Goal: Task Accomplishment & Management: Use online tool/utility

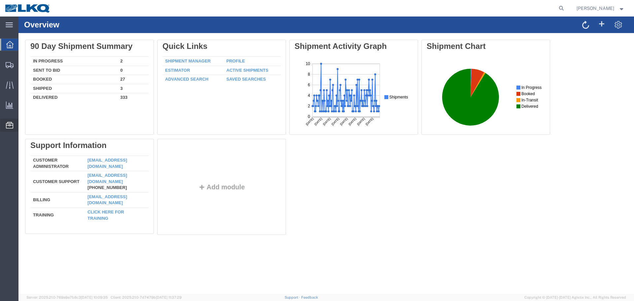
click at [0, 0] on span "Location Appointment" at bounding box center [0, 0] width 0 height 0
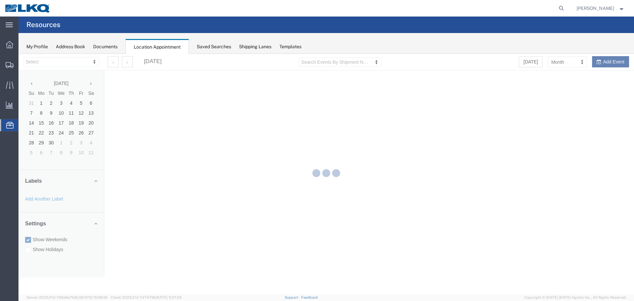
select select "28018"
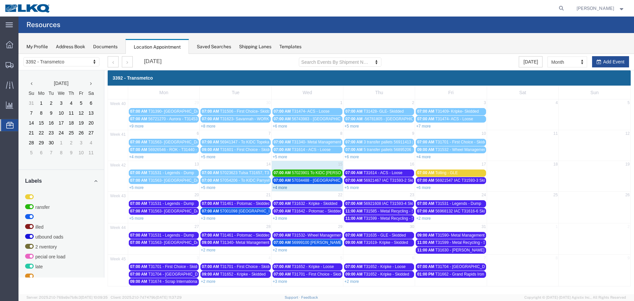
click at [283, 187] on link "+4 more" at bounding box center [280, 187] width 15 height 5
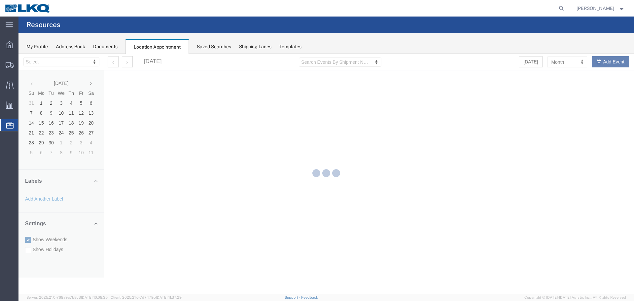
select select "28018"
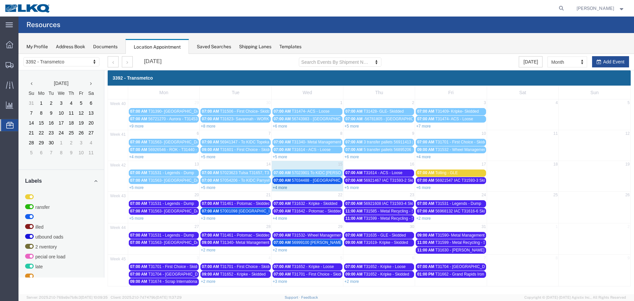
click at [284, 188] on link "+4 more" at bounding box center [280, 187] width 15 height 5
